Goal: Information Seeking & Learning: Understand process/instructions

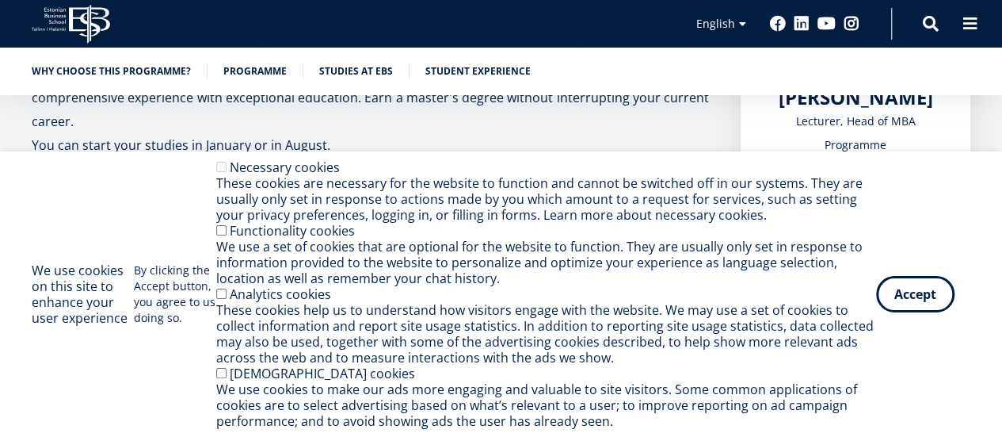
scroll to position [460, 0]
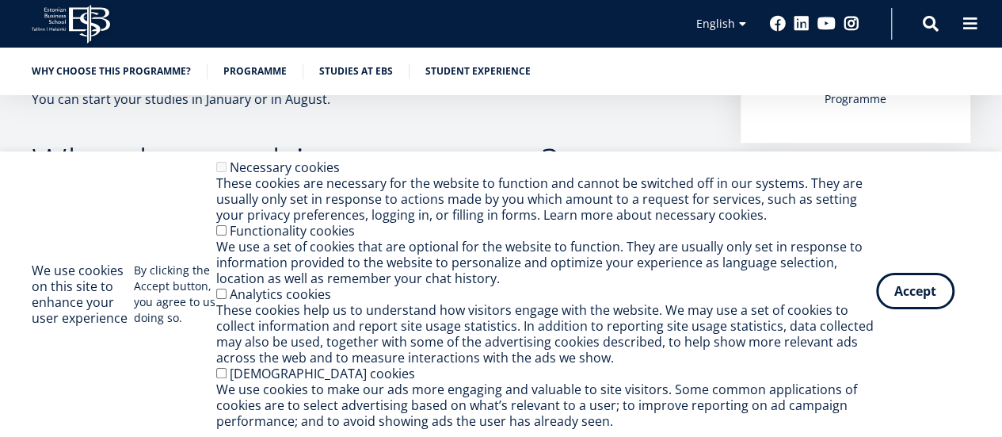
click at [902, 298] on button "Accept" at bounding box center [915, 291] width 78 height 36
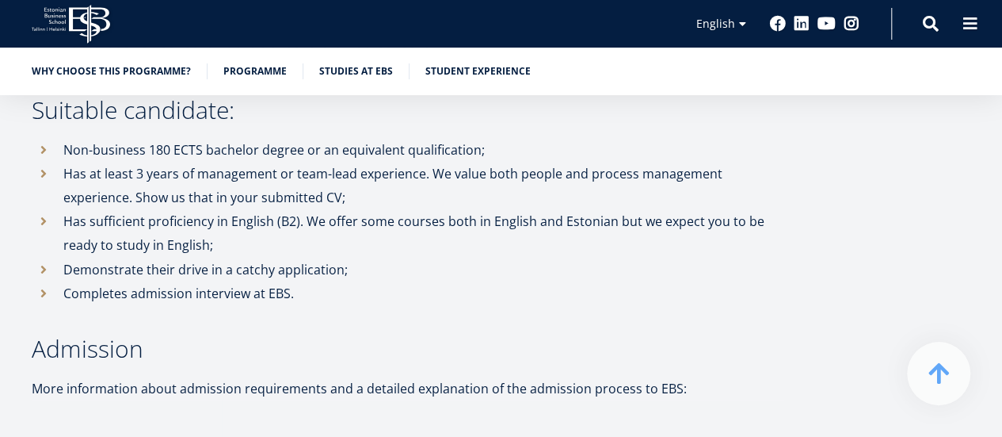
scroll to position [4422, 0]
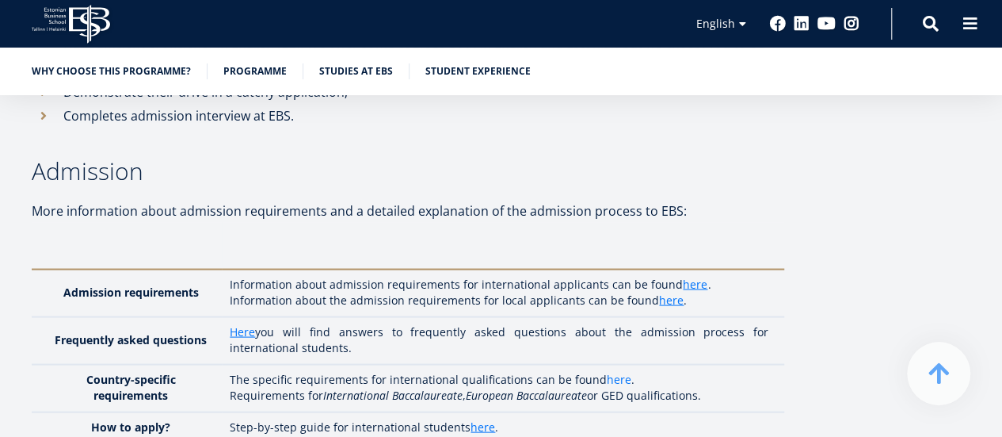
click at [616, 371] on link "here" at bounding box center [619, 379] width 25 height 16
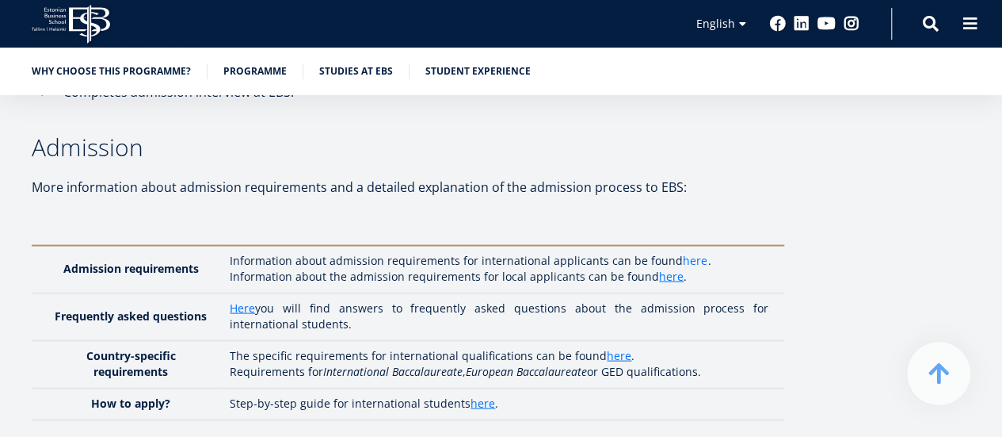
click at [691, 252] on link "here" at bounding box center [695, 260] width 25 height 16
click at [245, 300] on link "Here" at bounding box center [242, 308] width 25 height 16
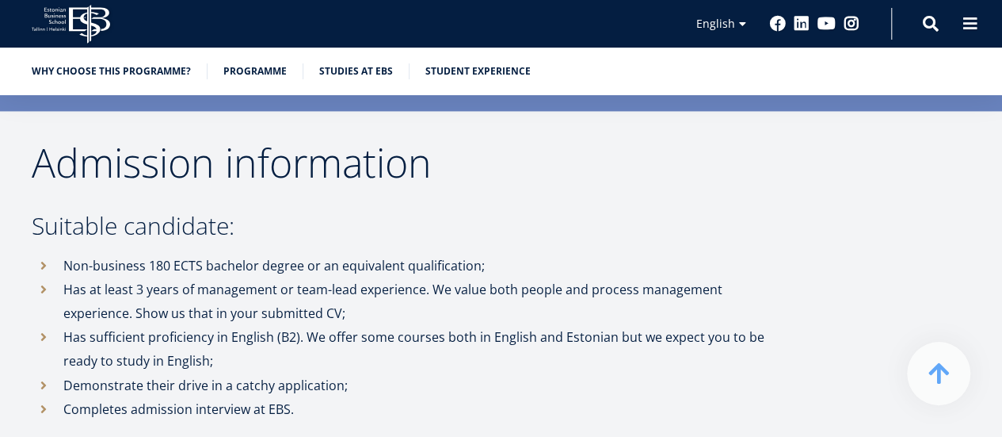
scroll to position [4525, 0]
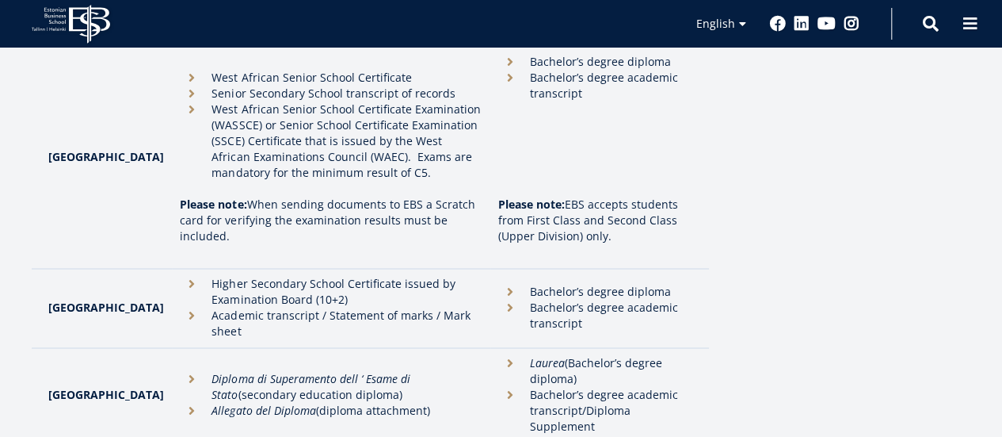
scroll to position [2694, 0]
